Goal: Check status: Check status

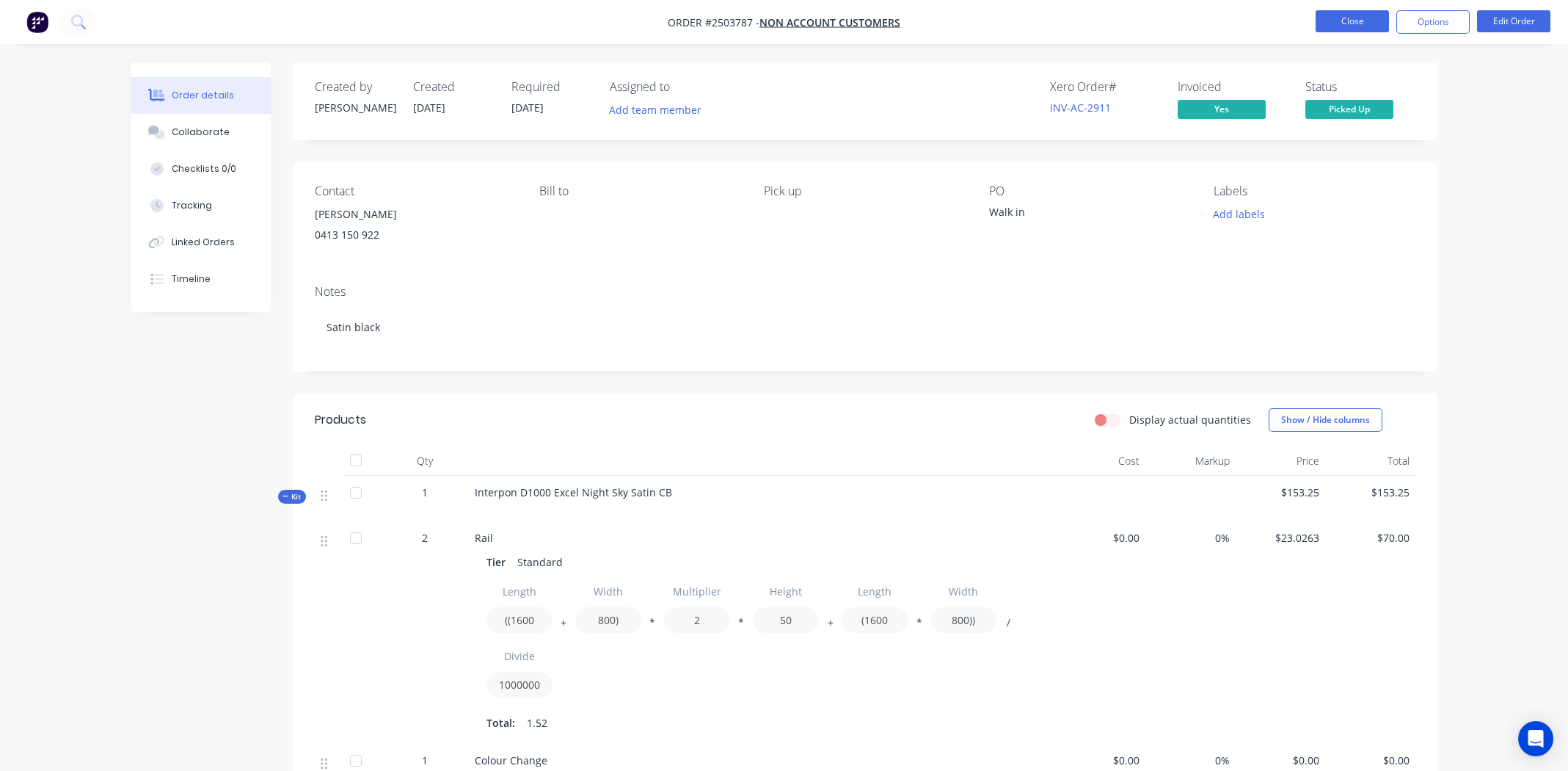
click at [620, 23] on button "Close" at bounding box center [1352, 21] width 73 height 22
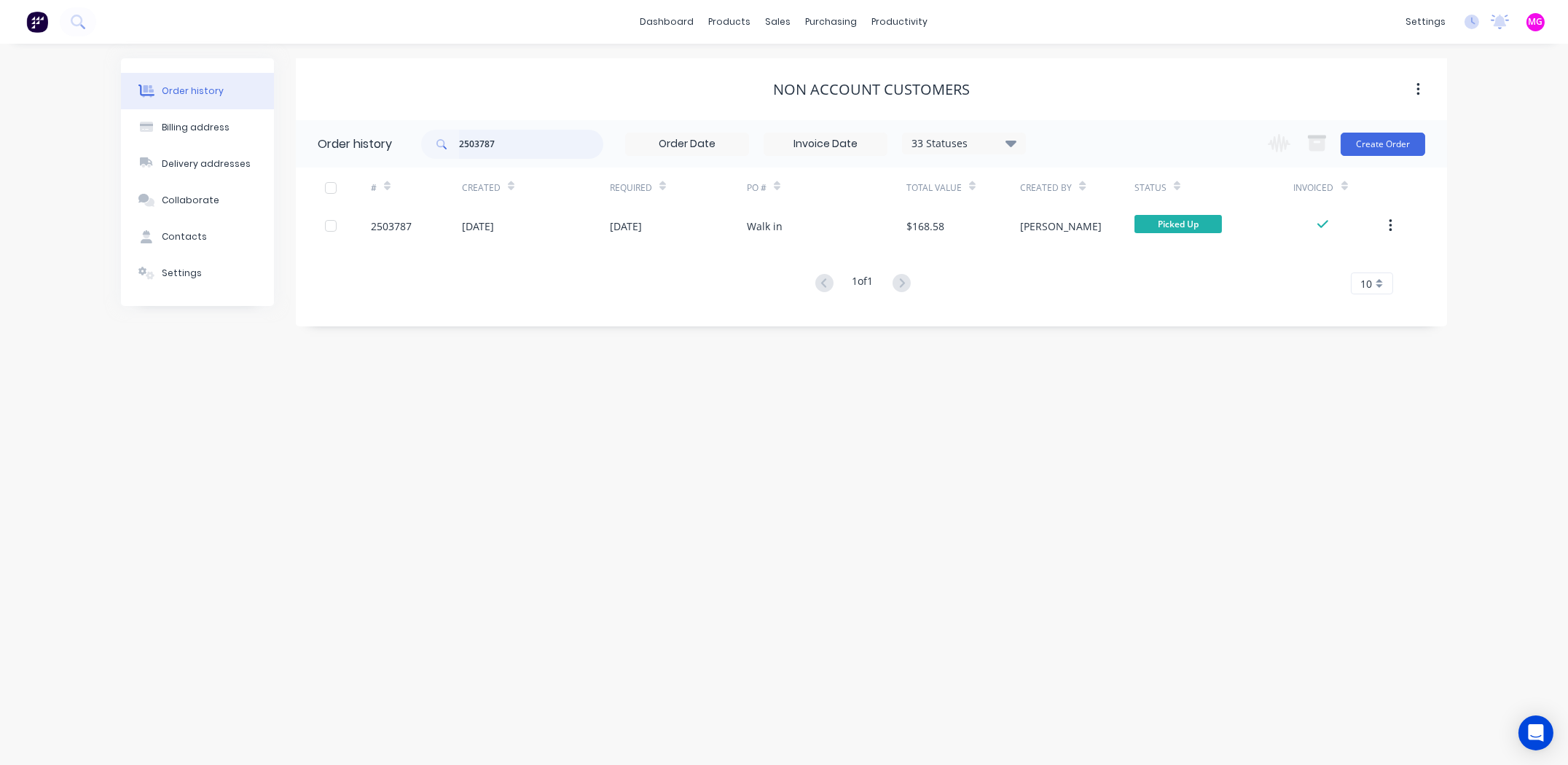
click at [533, 137] on input "2503787" at bounding box center [531, 144] width 144 height 29
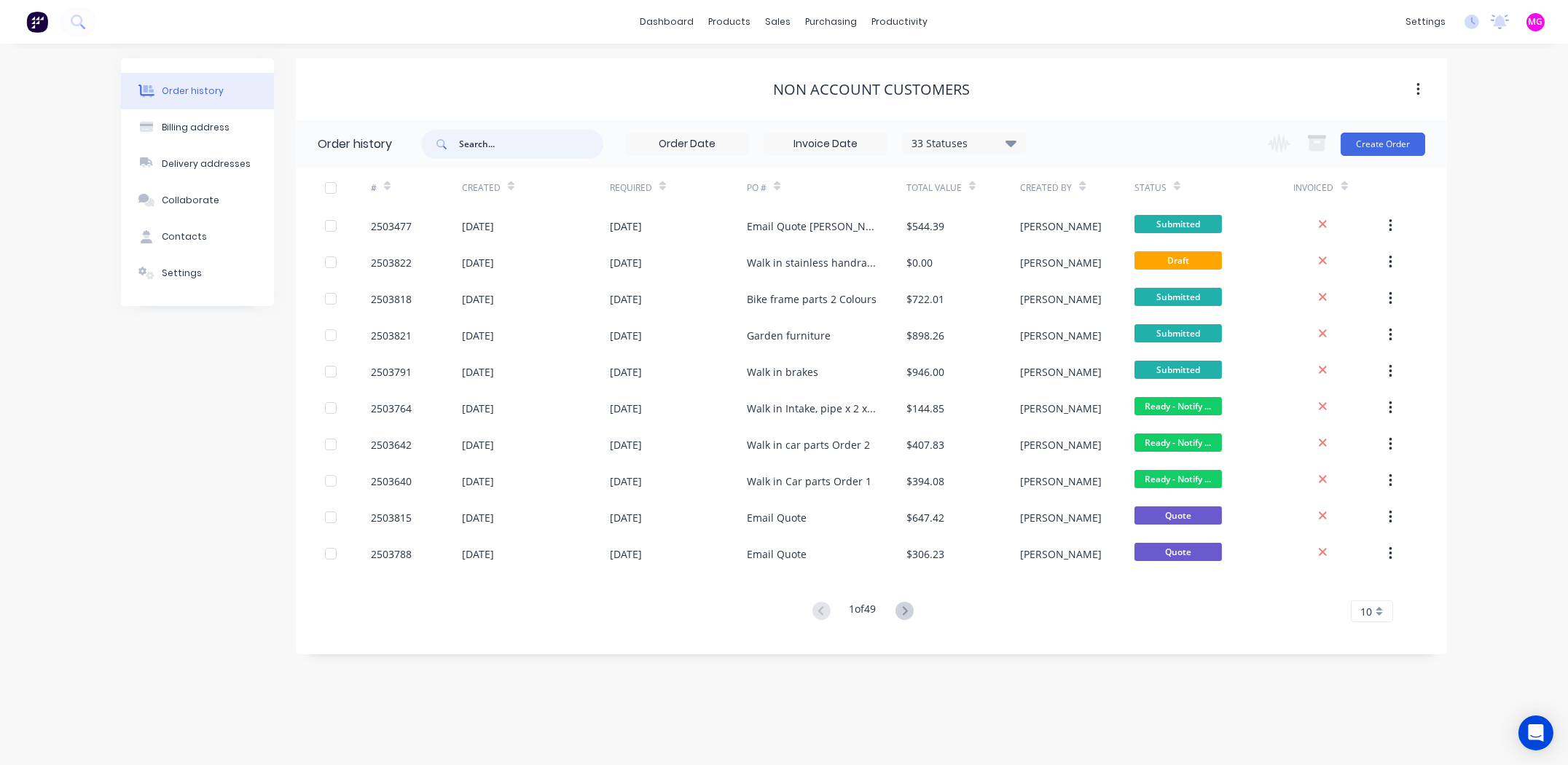
click at [504, 149] on input "text" at bounding box center [531, 144] width 144 height 29
type input "rabi"
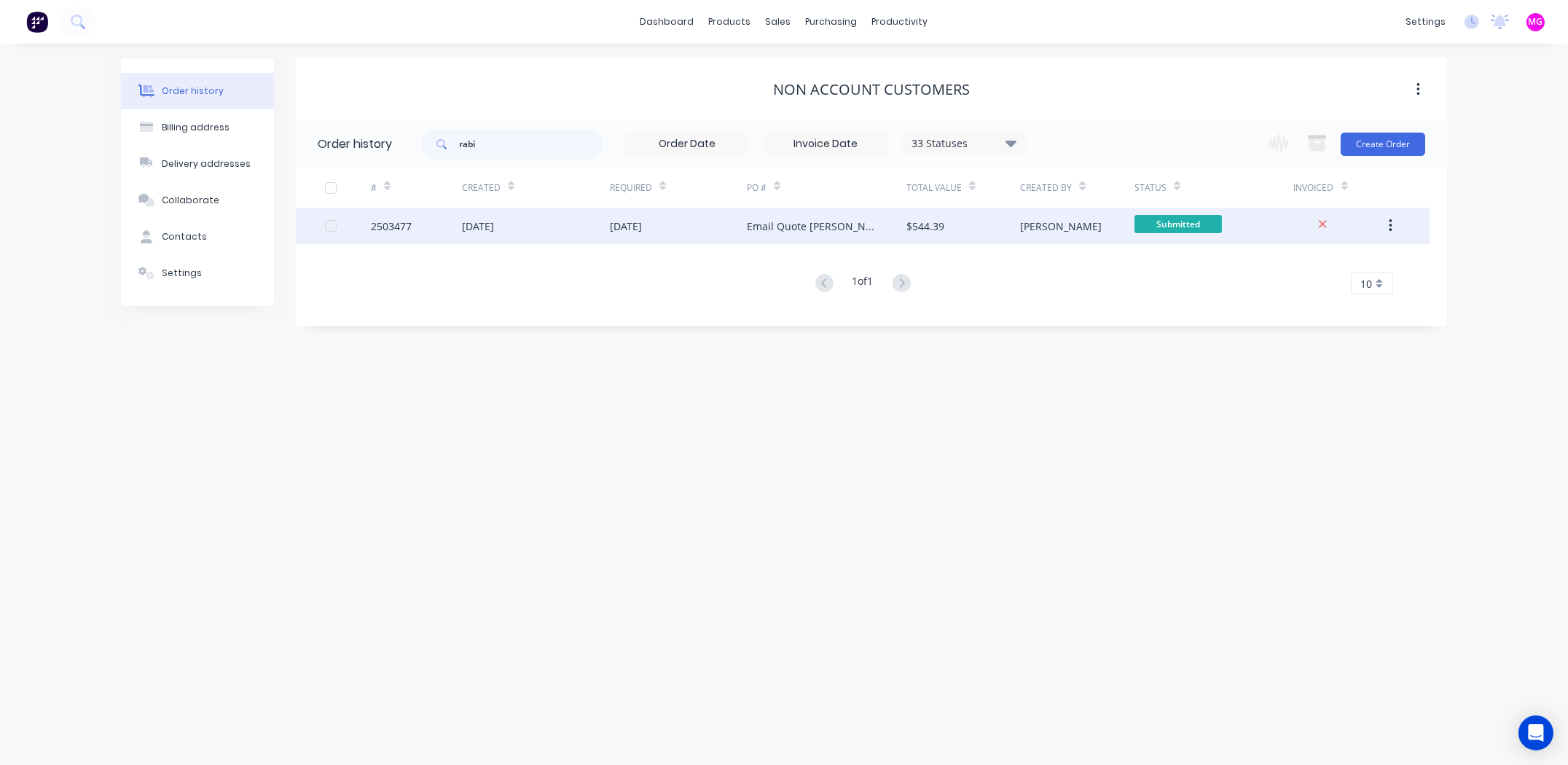
click at [387, 222] on div "2503477" at bounding box center [391, 226] width 41 height 16
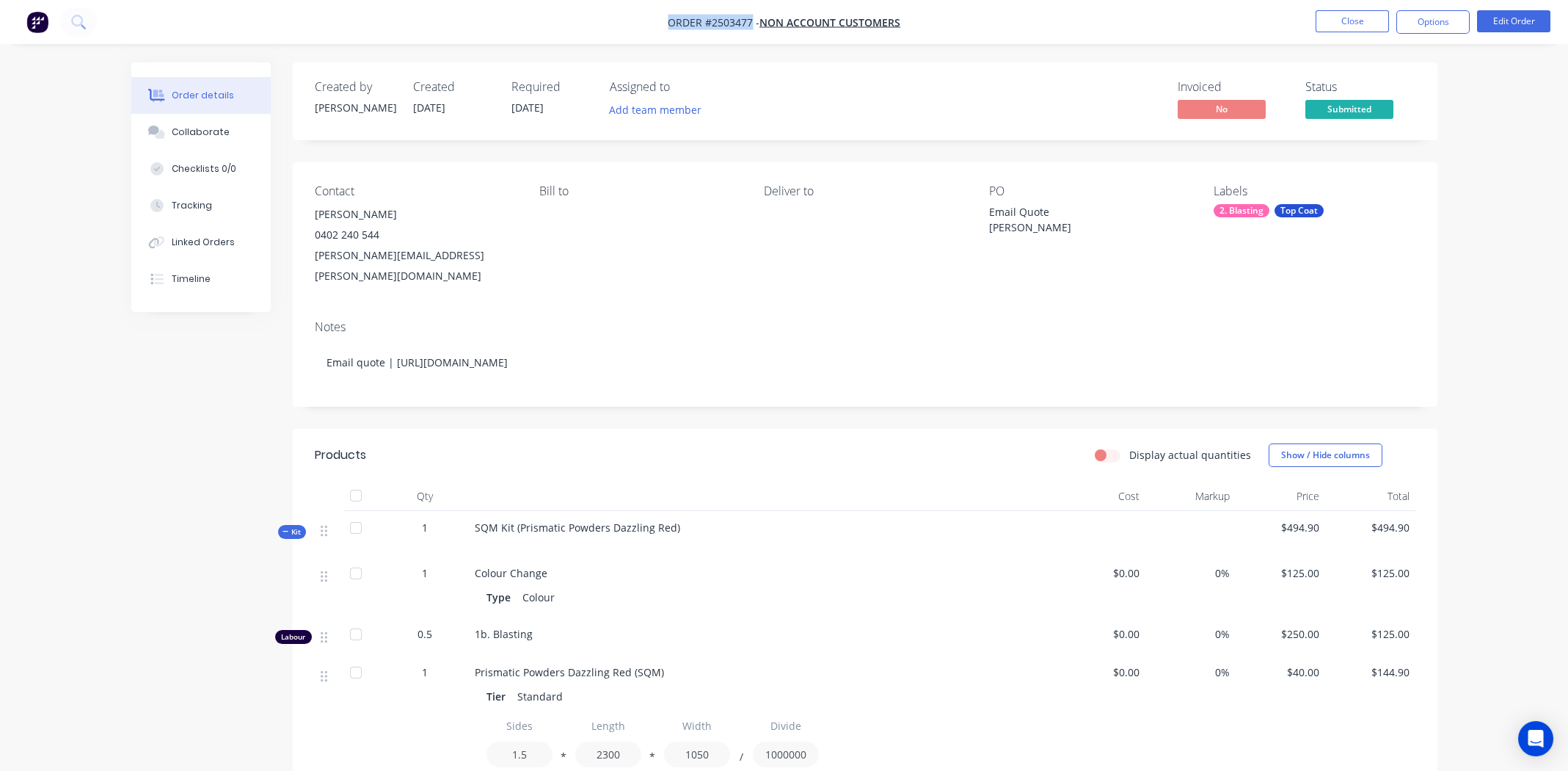
drag, startPoint x: 668, startPoint y: 23, endPoint x: 752, endPoint y: 24, distance: 84.0
click at [620, 24] on span "Order #2503477 -" at bounding box center [713, 23] width 92 height 14
click at [620, 264] on div "Bill to" at bounding box center [640, 235] width 201 height 102
click at [620, 114] on div "Order details Collaborate Checklists 0/0 Tracking Linked Orders Timeline Order …" at bounding box center [784, 565] width 1568 height 1130
